Goal: Check status: Check status

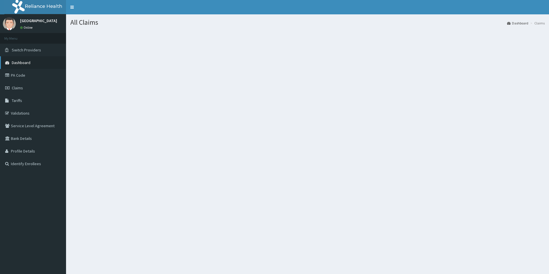
click at [24, 60] on link "Dashboard" at bounding box center [33, 62] width 66 height 13
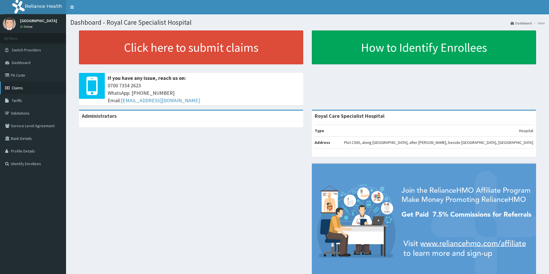
click at [21, 88] on span "Claims" at bounding box center [17, 87] width 11 height 5
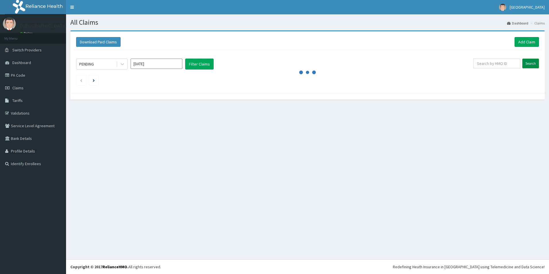
click at [529, 63] on input "Search" at bounding box center [531, 64] width 17 height 10
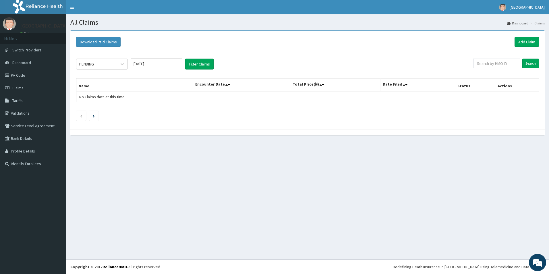
click at [152, 65] on input "Sep 2025" at bounding box center [157, 64] width 52 height 10
click at [99, 63] on div "PENDING" at bounding box center [96, 63] width 40 height 9
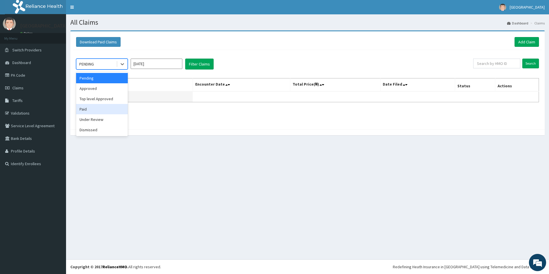
drag, startPoint x: 96, startPoint y: 108, endPoint x: 126, endPoint y: 92, distance: 34.3
click at [96, 108] on div "Paid" at bounding box center [102, 109] width 52 height 10
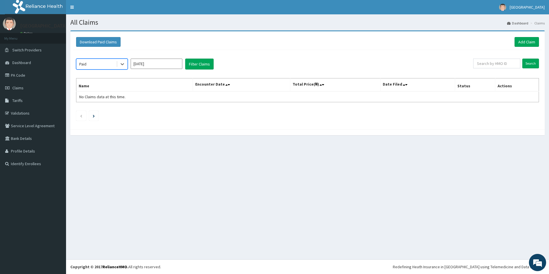
click at [164, 63] on input "[DATE]" at bounding box center [157, 64] width 52 height 10
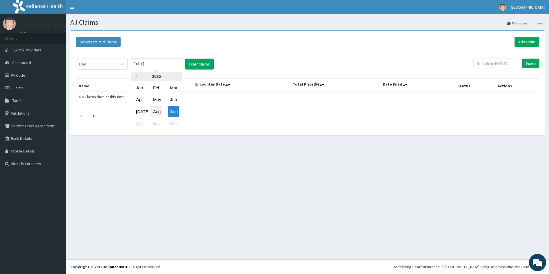
click at [157, 107] on div "Aug" at bounding box center [156, 111] width 11 height 11
type input "[DATE]"
click at [207, 65] on button "Filter Claims" at bounding box center [199, 64] width 28 height 11
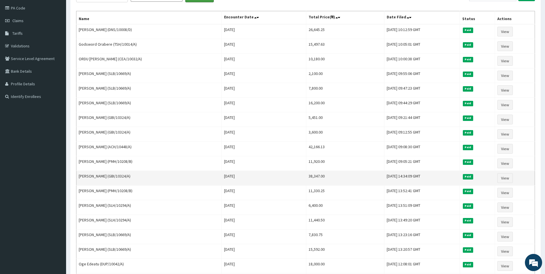
scroll to position [144, 0]
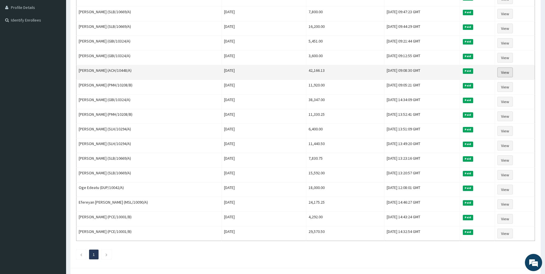
click at [506, 74] on link "View" at bounding box center [505, 73] width 16 height 10
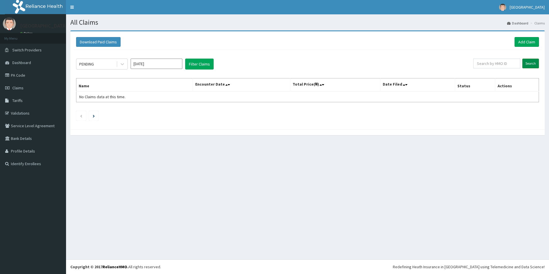
click at [532, 63] on input "Search" at bounding box center [531, 64] width 17 height 10
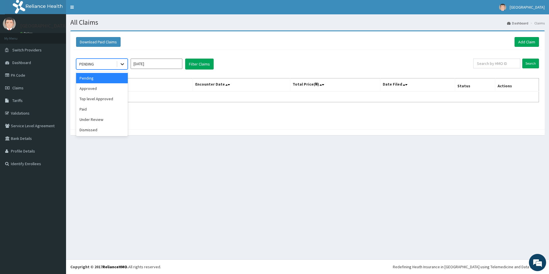
click at [125, 64] on icon at bounding box center [123, 64] width 6 height 6
drag, startPoint x: 90, startPoint y: 109, endPoint x: 145, endPoint y: 85, distance: 59.5
click at [90, 109] on div "Paid" at bounding box center [102, 109] width 52 height 10
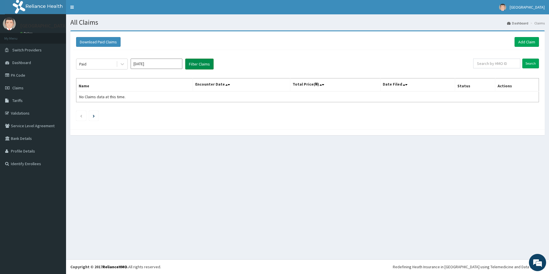
click at [206, 64] on button "Filter Claims" at bounding box center [199, 64] width 28 height 11
click at [533, 65] on input "Search" at bounding box center [531, 64] width 17 height 10
click at [537, 61] on input "Search" at bounding box center [531, 64] width 17 height 10
click at [163, 63] on input "Sep 2025" at bounding box center [157, 64] width 52 height 10
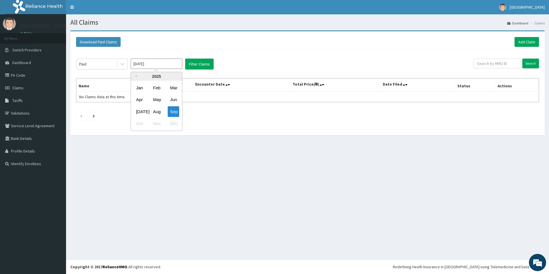
drag, startPoint x: 155, startPoint y: 110, endPoint x: 178, endPoint y: 89, distance: 30.9
click at [154, 109] on div "Aug" at bounding box center [156, 111] width 11 height 11
click at [524, 64] on input "Search" at bounding box center [531, 64] width 17 height 10
click at [162, 64] on input "Aug 2025" at bounding box center [157, 64] width 52 height 10
click at [144, 112] on div "Jul" at bounding box center [139, 111] width 11 height 11
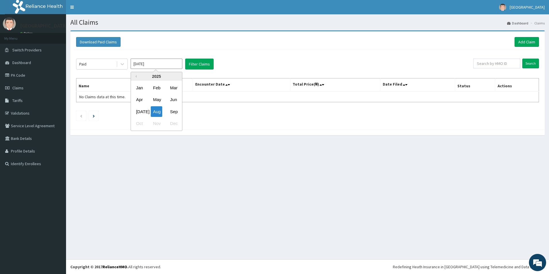
type input "Jul 2025"
click at [208, 64] on button "Filter Claims" at bounding box center [199, 64] width 28 height 11
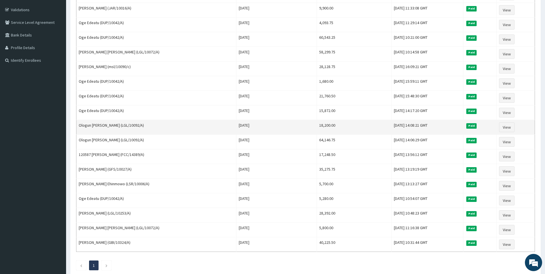
scroll to position [82, 0]
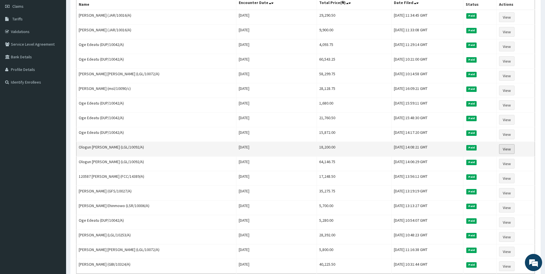
click at [503, 150] on link "View" at bounding box center [507, 149] width 16 height 10
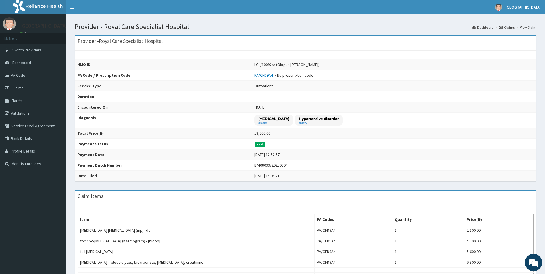
click at [507, 27] on link "Claims" at bounding box center [507, 27] width 16 height 5
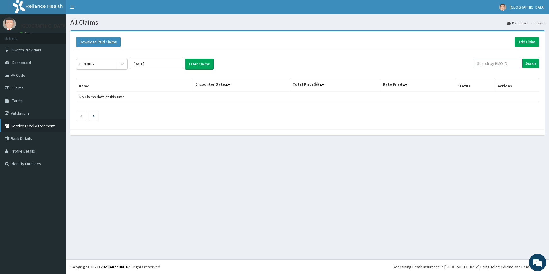
click at [31, 128] on link "Service Level Agreement" at bounding box center [33, 126] width 66 height 13
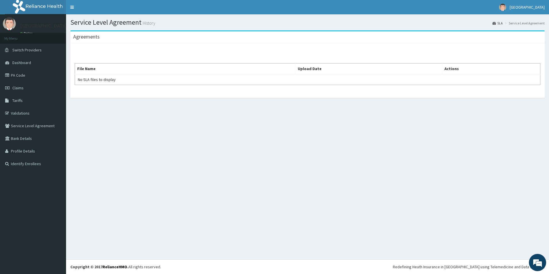
click at [16, 140] on link "Bank Details" at bounding box center [33, 138] width 66 height 13
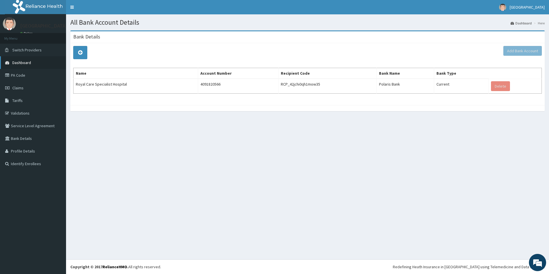
click at [24, 64] on span "Dashboard" at bounding box center [21, 62] width 19 height 5
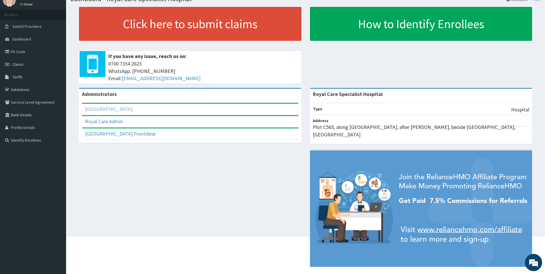
click at [125, 110] on link "[GEOGRAPHIC_DATA]" at bounding box center [109, 109] width 48 height 7
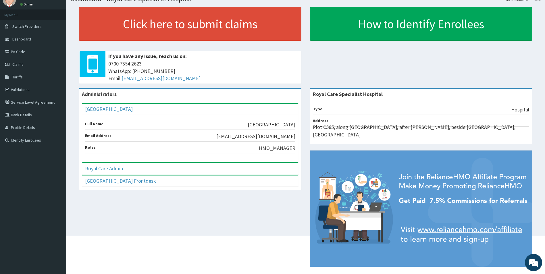
drag, startPoint x: 122, startPoint y: 185, endPoint x: 129, endPoint y: 177, distance: 11.4
click at [122, 184] on div "[GEOGRAPHIC_DATA] Frontdesk" at bounding box center [190, 181] width 216 height 11
click at [159, 183] on div "[GEOGRAPHIC_DATA] Frontdesk" at bounding box center [190, 181] width 216 height 11
click at [129, 95] on div "Administrators" at bounding box center [190, 94] width 222 height 11
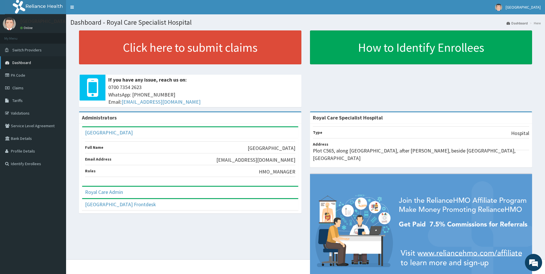
click at [15, 65] on link "Dashboard" at bounding box center [33, 62] width 66 height 13
click at [72, 6] on link "Toggle navigation" at bounding box center [72, 7] width 12 height 14
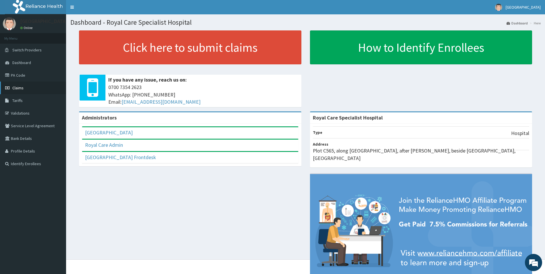
click at [25, 88] on link "Claims" at bounding box center [33, 88] width 66 height 13
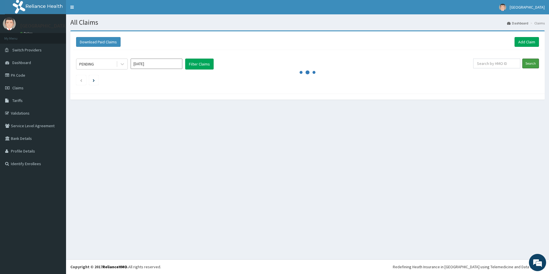
click at [526, 64] on input "Search" at bounding box center [531, 64] width 17 height 10
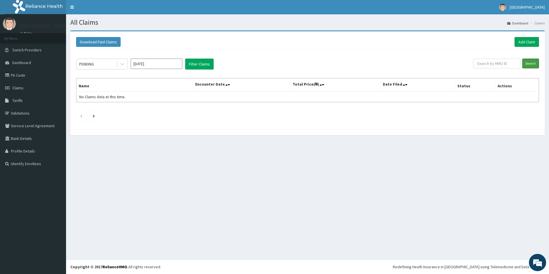
click at [526, 64] on input "Search" at bounding box center [531, 64] width 17 height 10
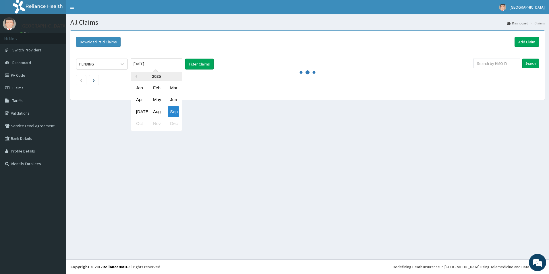
click at [155, 63] on input "Sep 2025" at bounding box center [157, 64] width 52 height 10
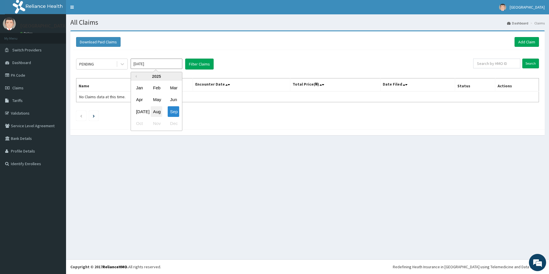
click at [160, 111] on div "Aug" at bounding box center [156, 111] width 11 height 11
type input "Aug 2025"
click at [118, 65] on div at bounding box center [122, 64] width 10 height 10
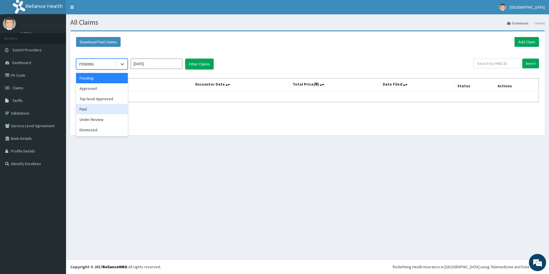
click at [89, 114] on div "Paid" at bounding box center [102, 109] width 52 height 10
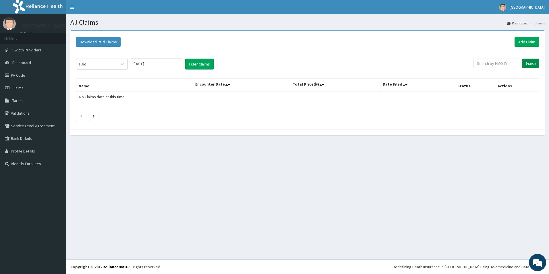
click at [531, 62] on input "Search" at bounding box center [531, 64] width 17 height 10
click at [204, 62] on button "Filter Claims" at bounding box center [199, 64] width 28 height 11
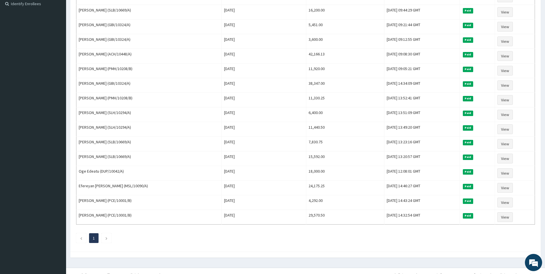
scroll to position [168, 0]
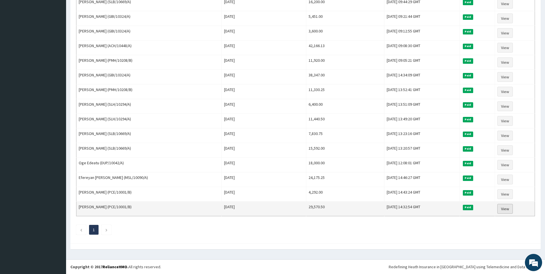
click at [506, 210] on link "View" at bounding box center [505, 209] width 16 height 10
click at [509, 211] on link "View" at bounding box center [505, 209] width 16 height 10
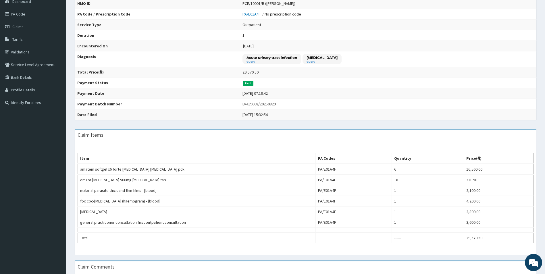
scroll to position [101, 0]
